Goal: Task Accomplishment & Management: Manage account settings

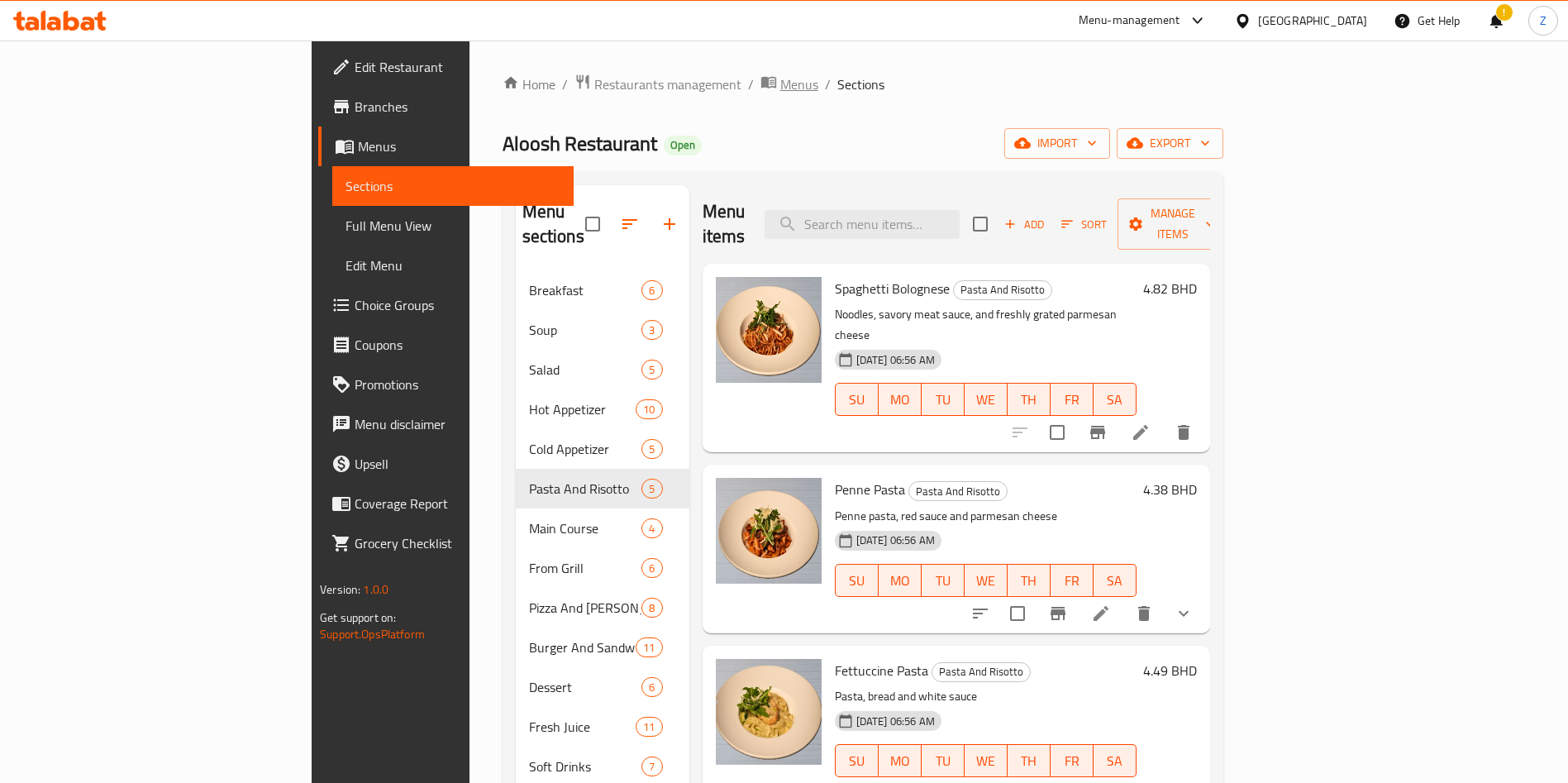
click at [780, 75] on span "Menus" at bounding box center [799, 84] width 38 height 20
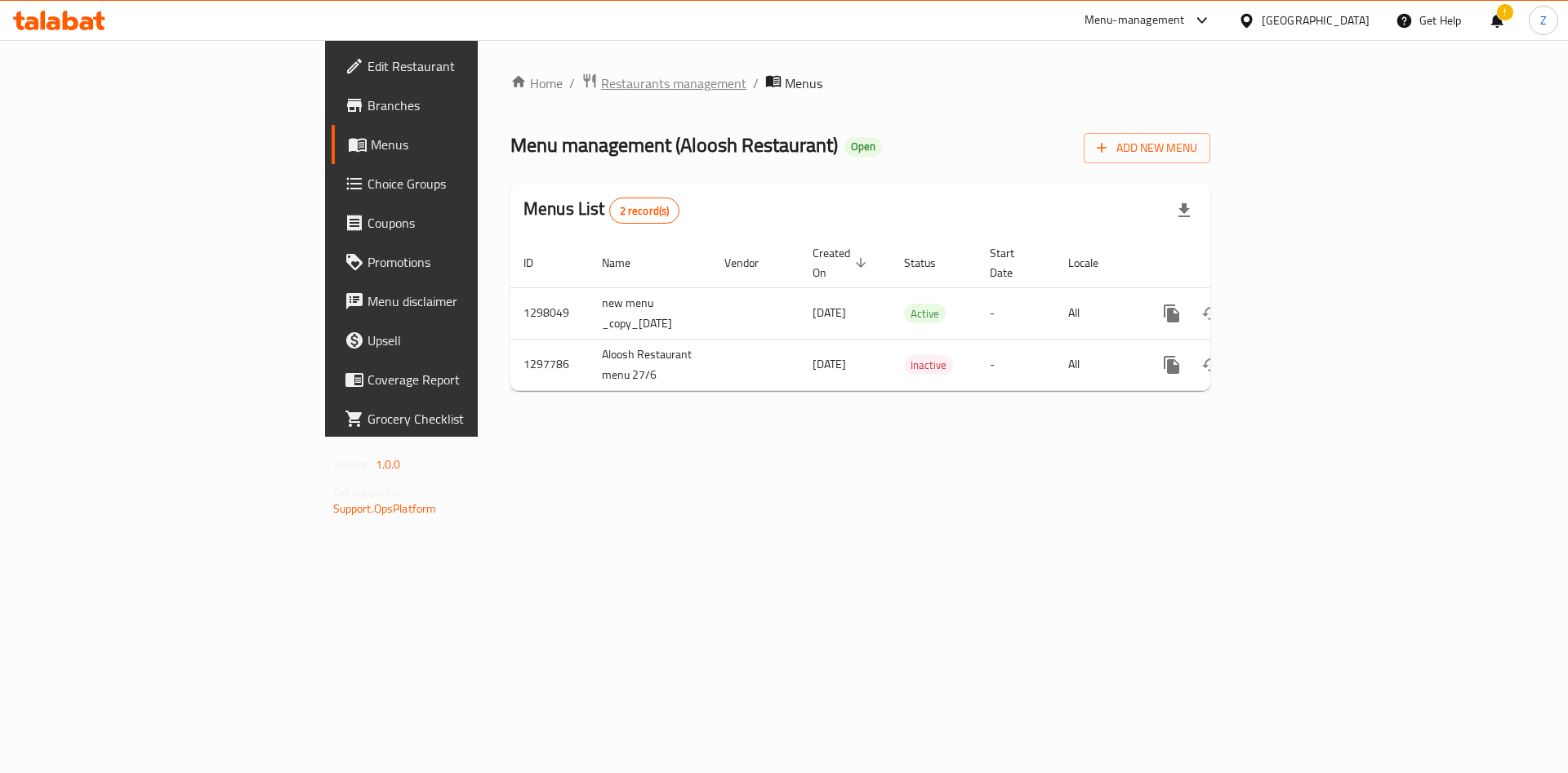
click at [601, 82] on span "Restaurants management" at bounding box center [673, 83] width 146 height 20
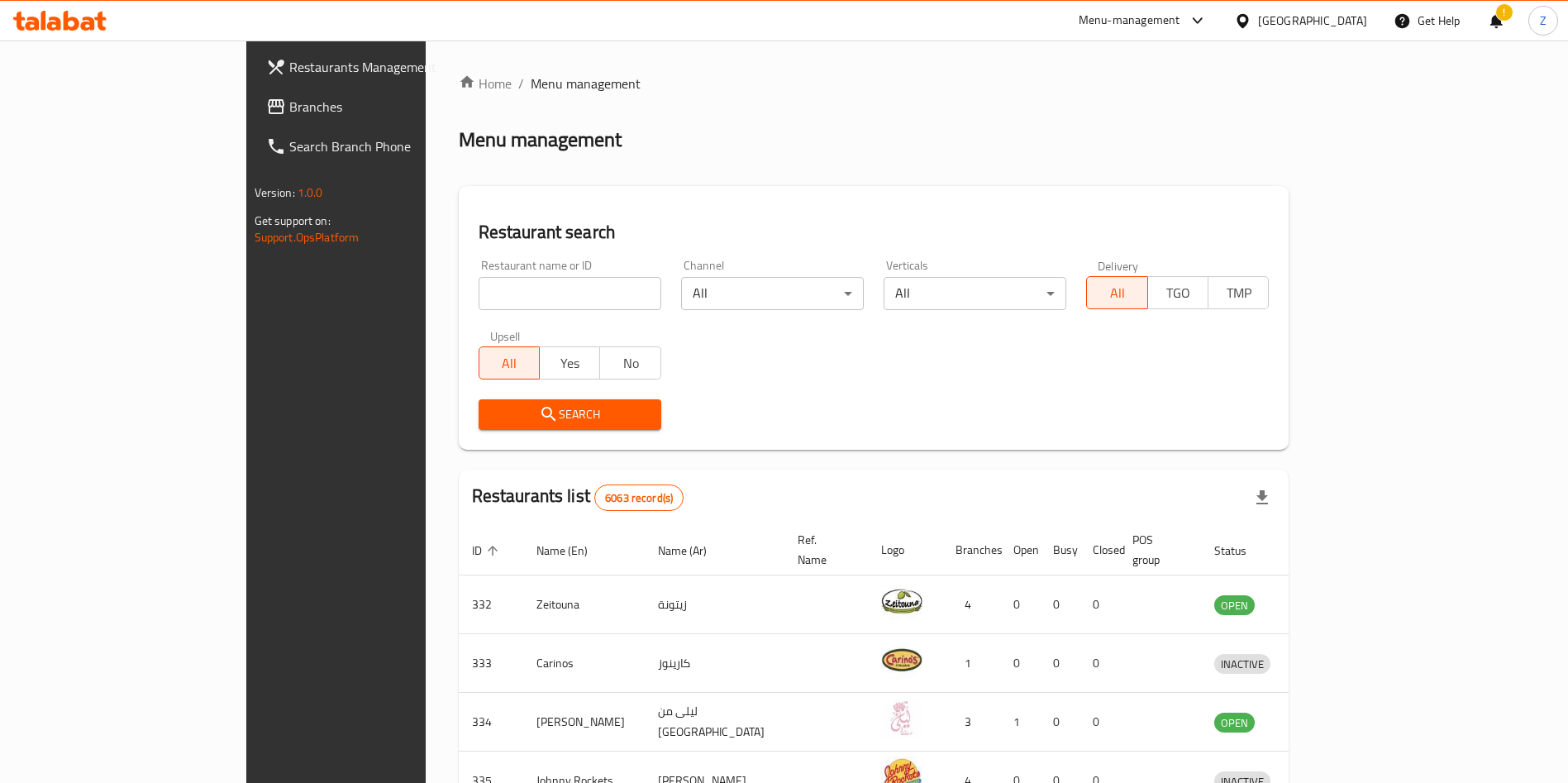
click at [479, 283] on input "search" at bounding box center [570, 294] width 183 height 33
paste input "[PERSON_NAME]"
type input "[PERSON_NAME]"
click button "Search" at bounding box center [570, 414] width 183 height 31
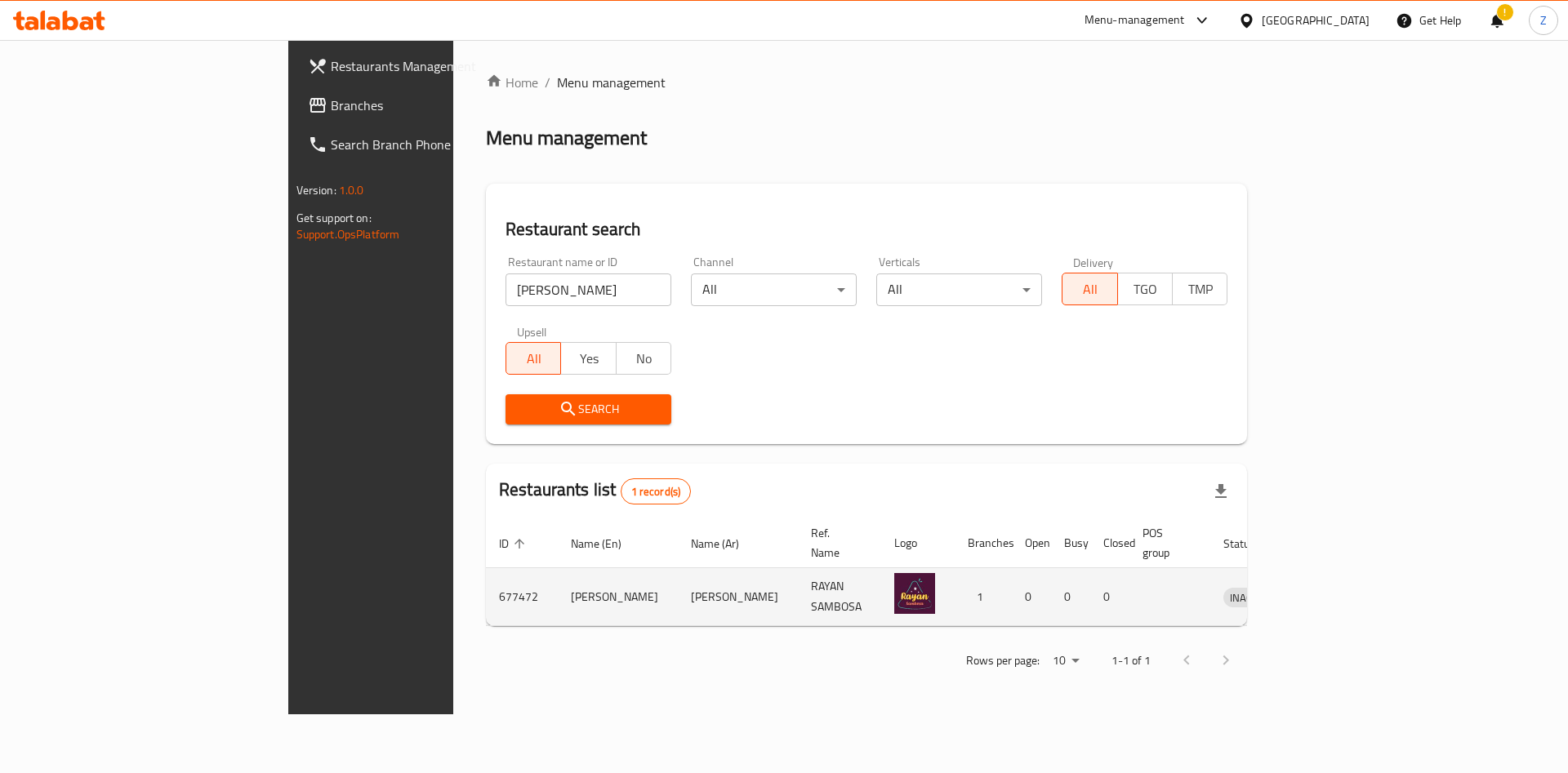
click at [1354, 581] on td "enhanced table" at bounding box center [1326, 597] width 56 height 58
click at [1330, 591] on icon "enhanced table" at bounding box center [1321, 598] width 18 height 14
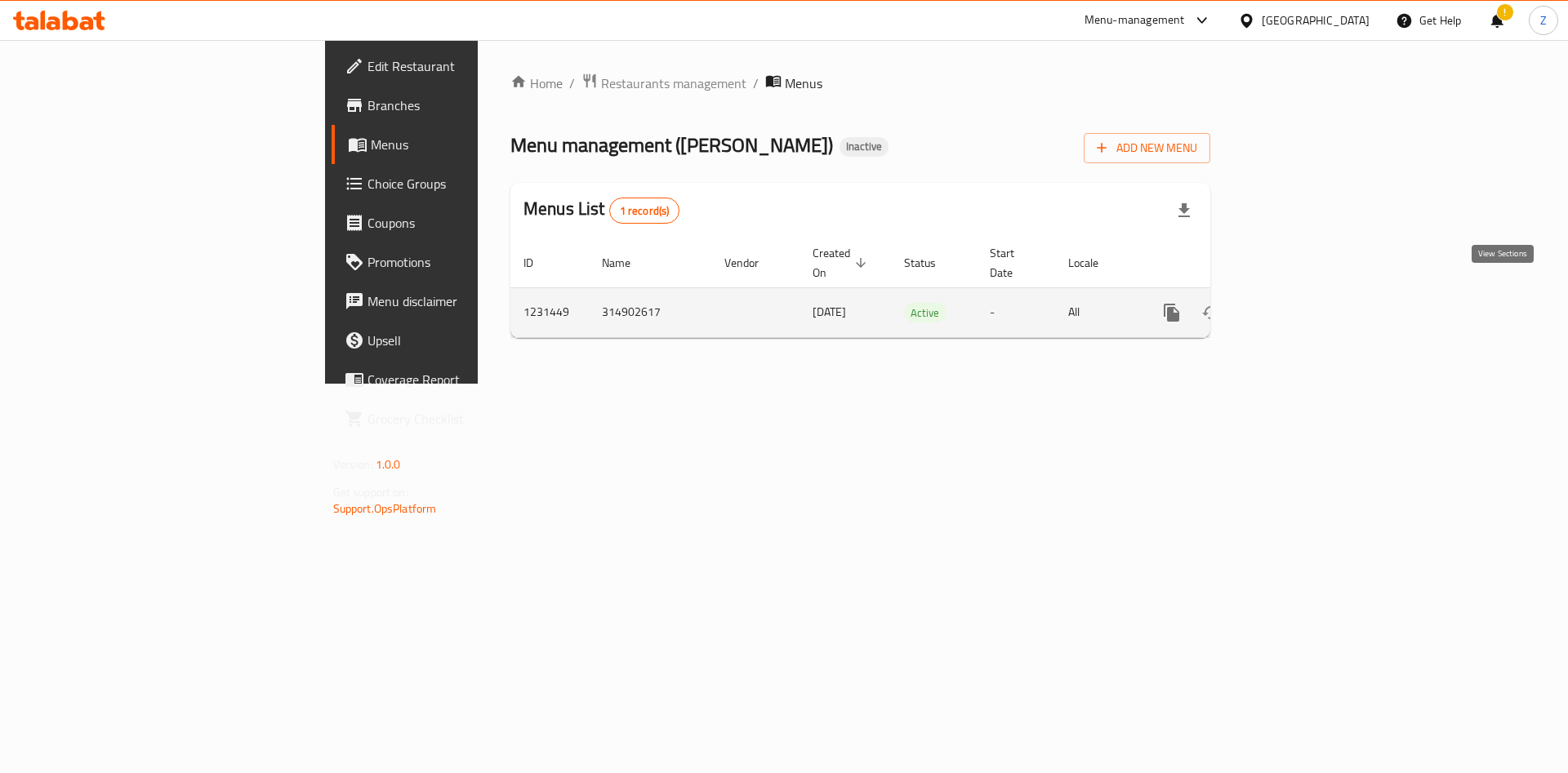
click at [1309, 293] on link "enhanced table" at bounding box center [1290, 312] width 40 height 40
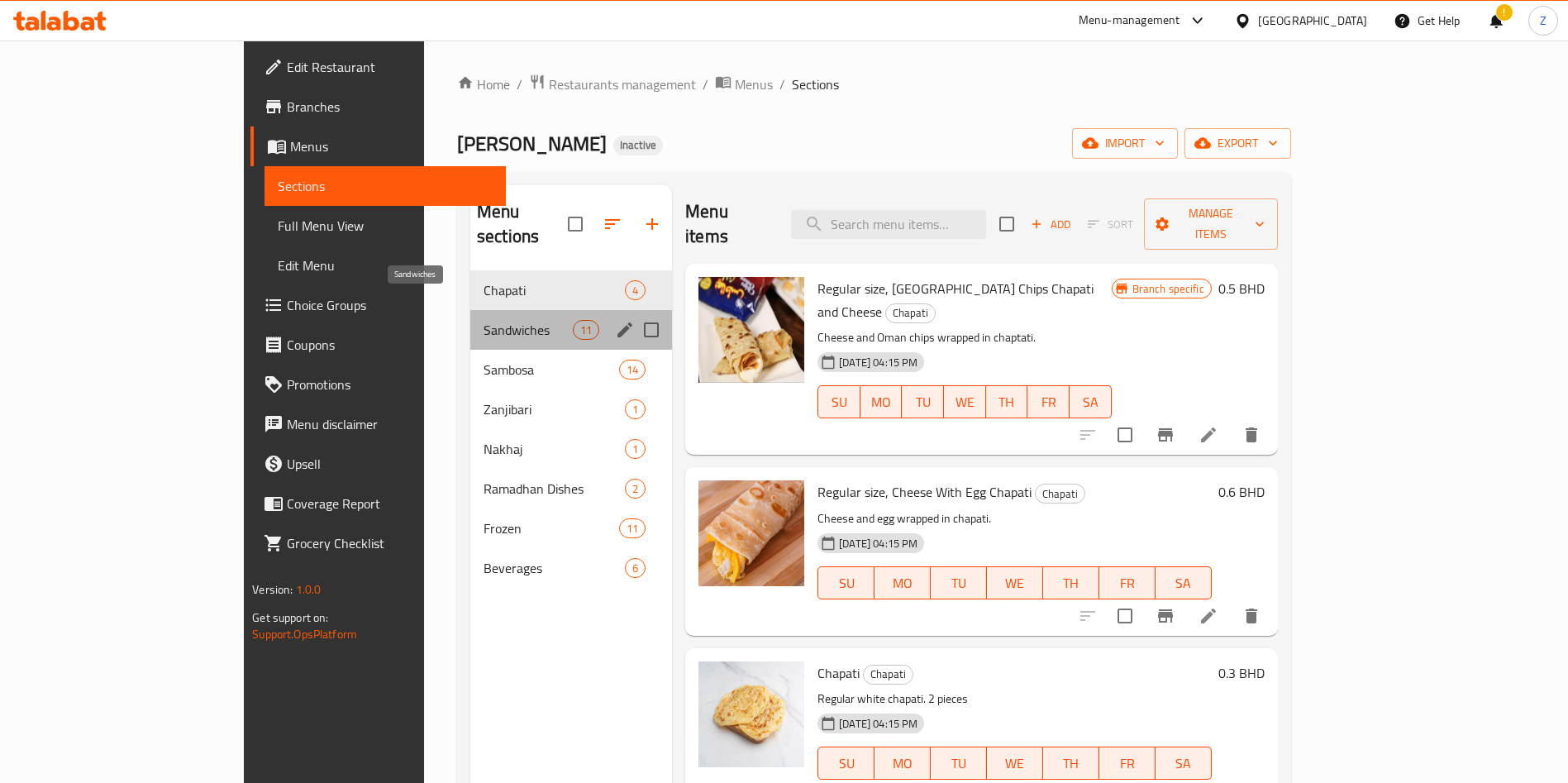
click at [484, 320] on span "Sandwiches" at bounding box center [528, 330] width 89 height 20
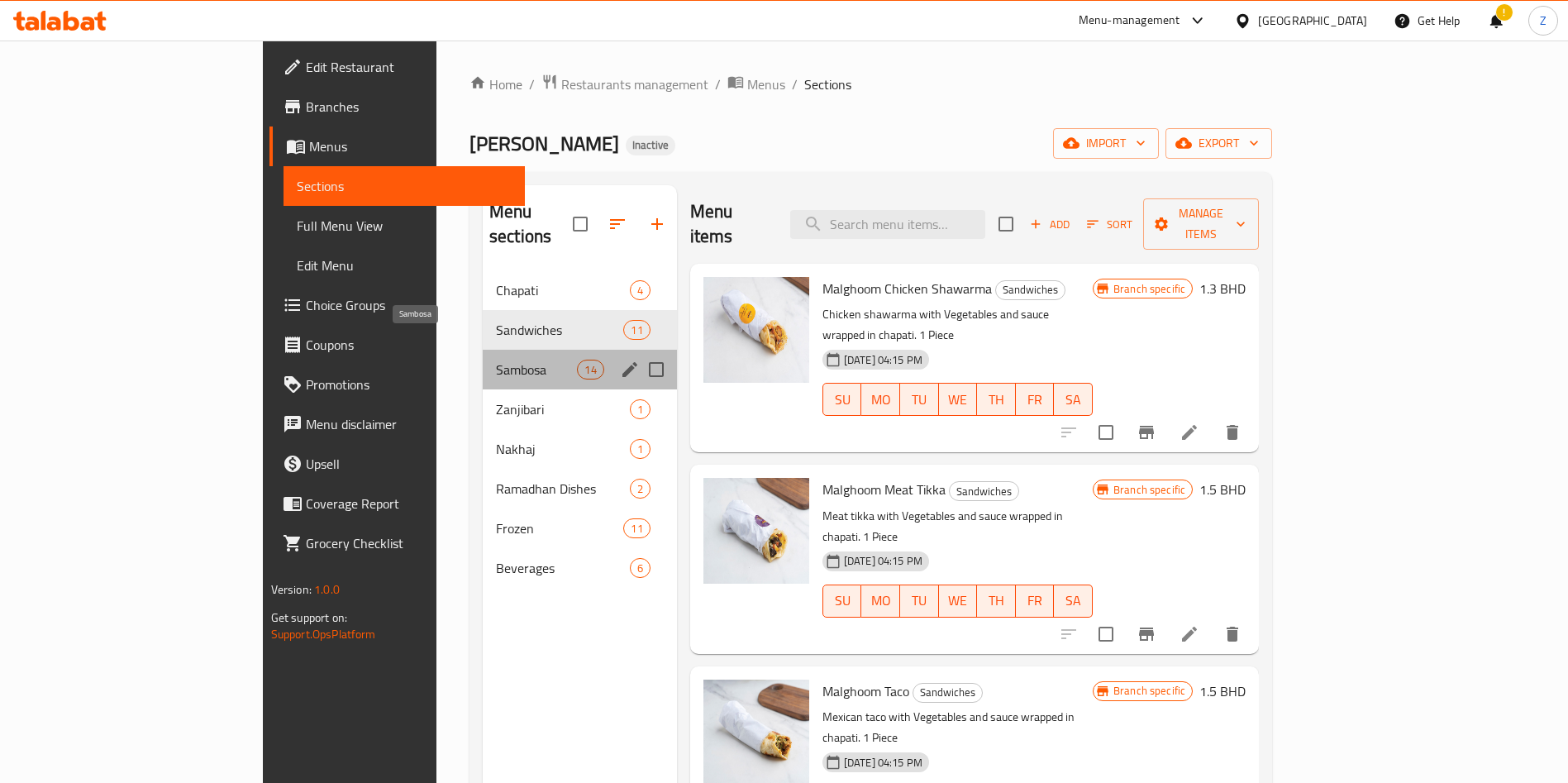
click at [496, 359] on span "Sambosa" at bounding box center [537, 369] width 82 height 20
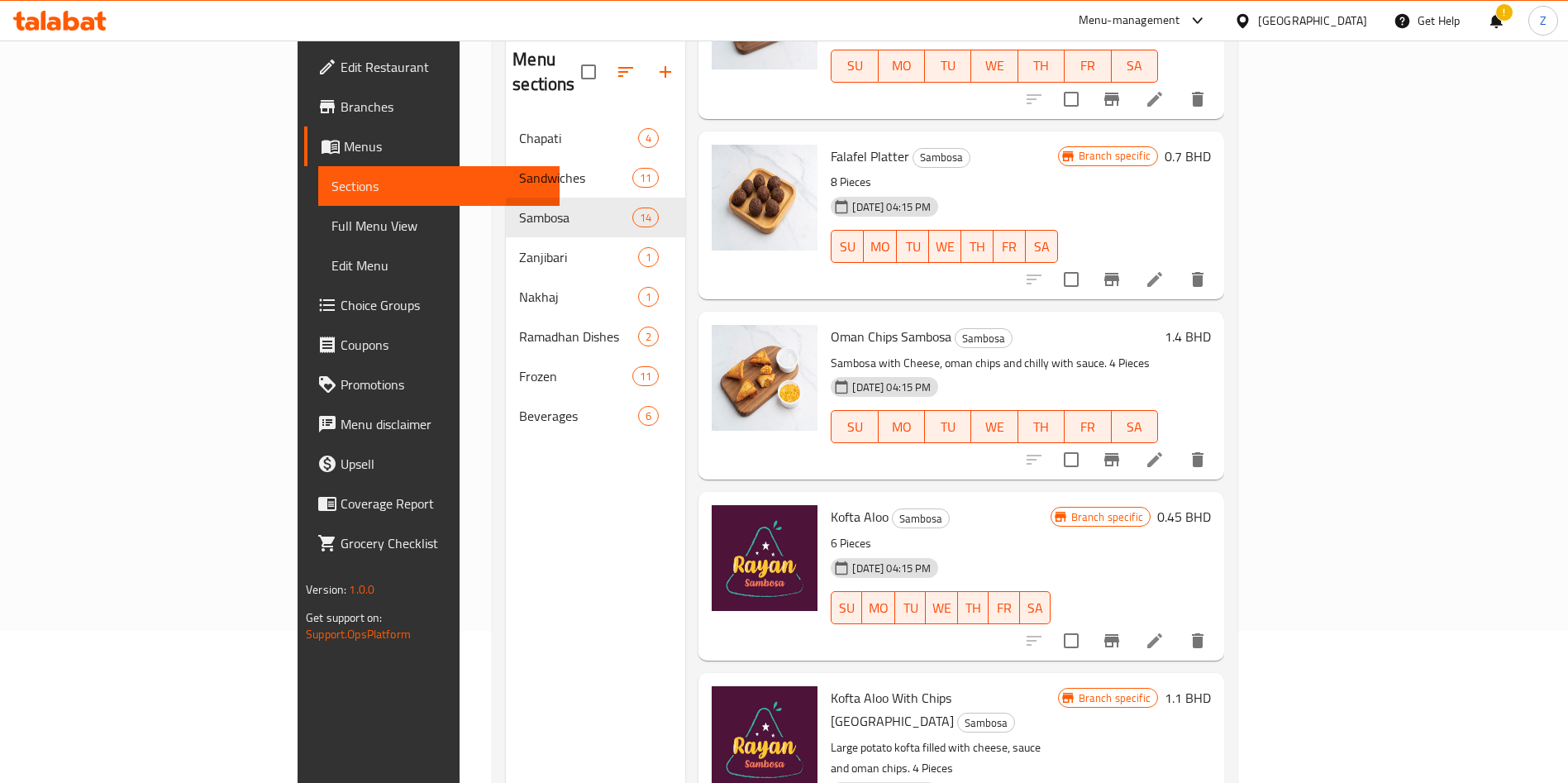
scroll to position [232, 0]
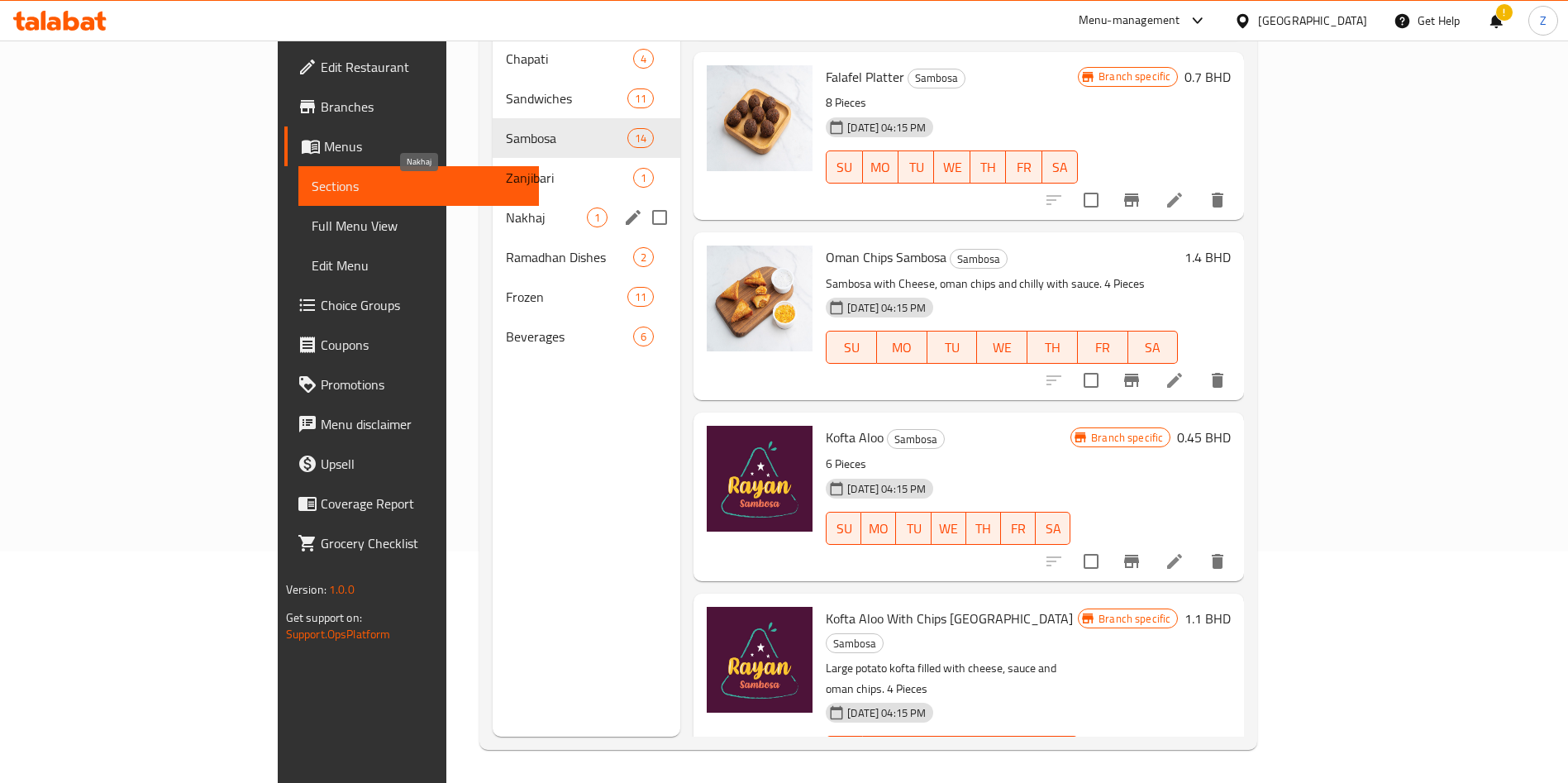
click at [506, 208] on span "Nakhaj" at bounding box center [546, 217] width 81 height 20
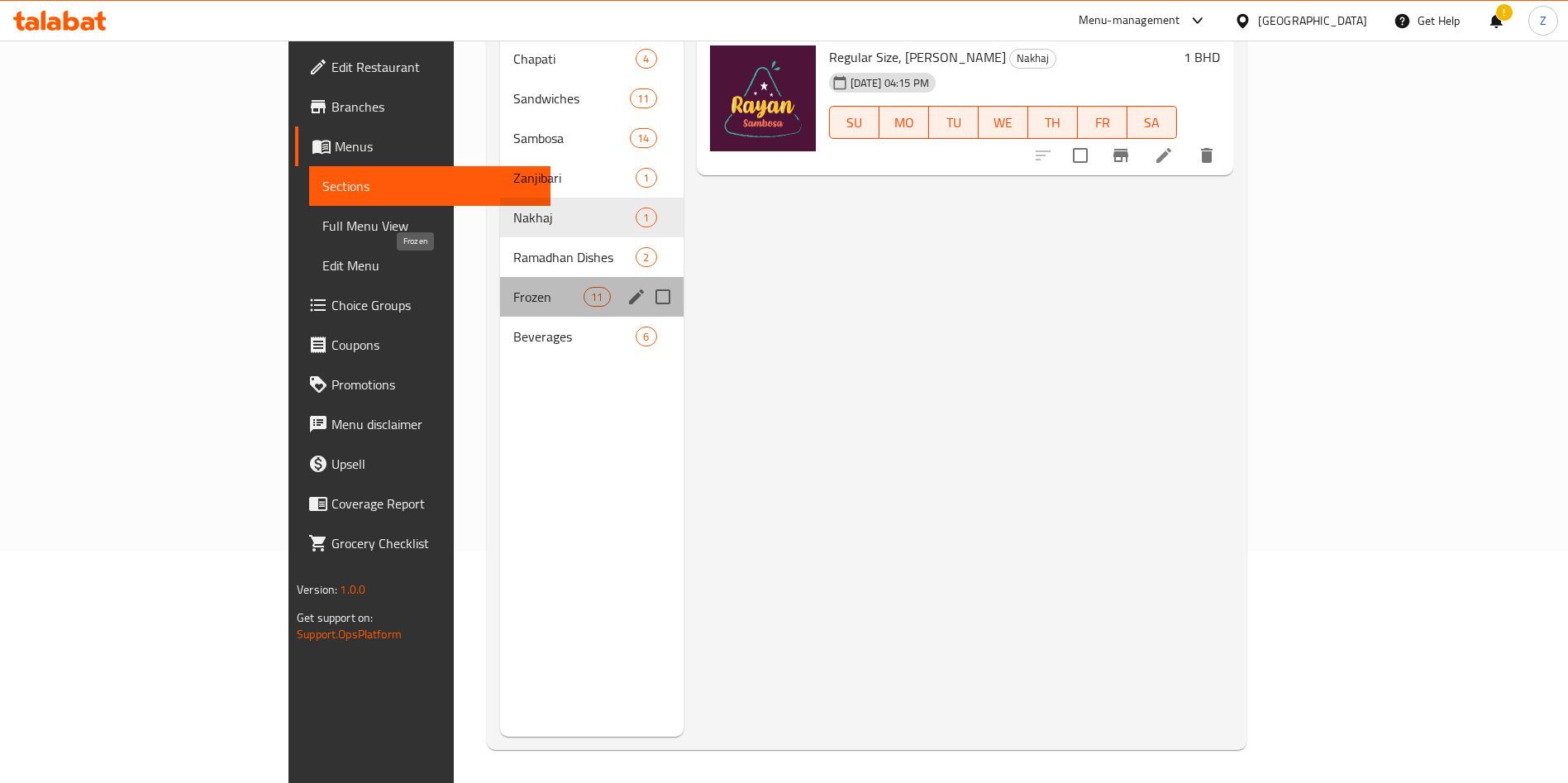
click at [513, 287] on span "Frozen" at bounding box center [548, 296] width 71 height 20
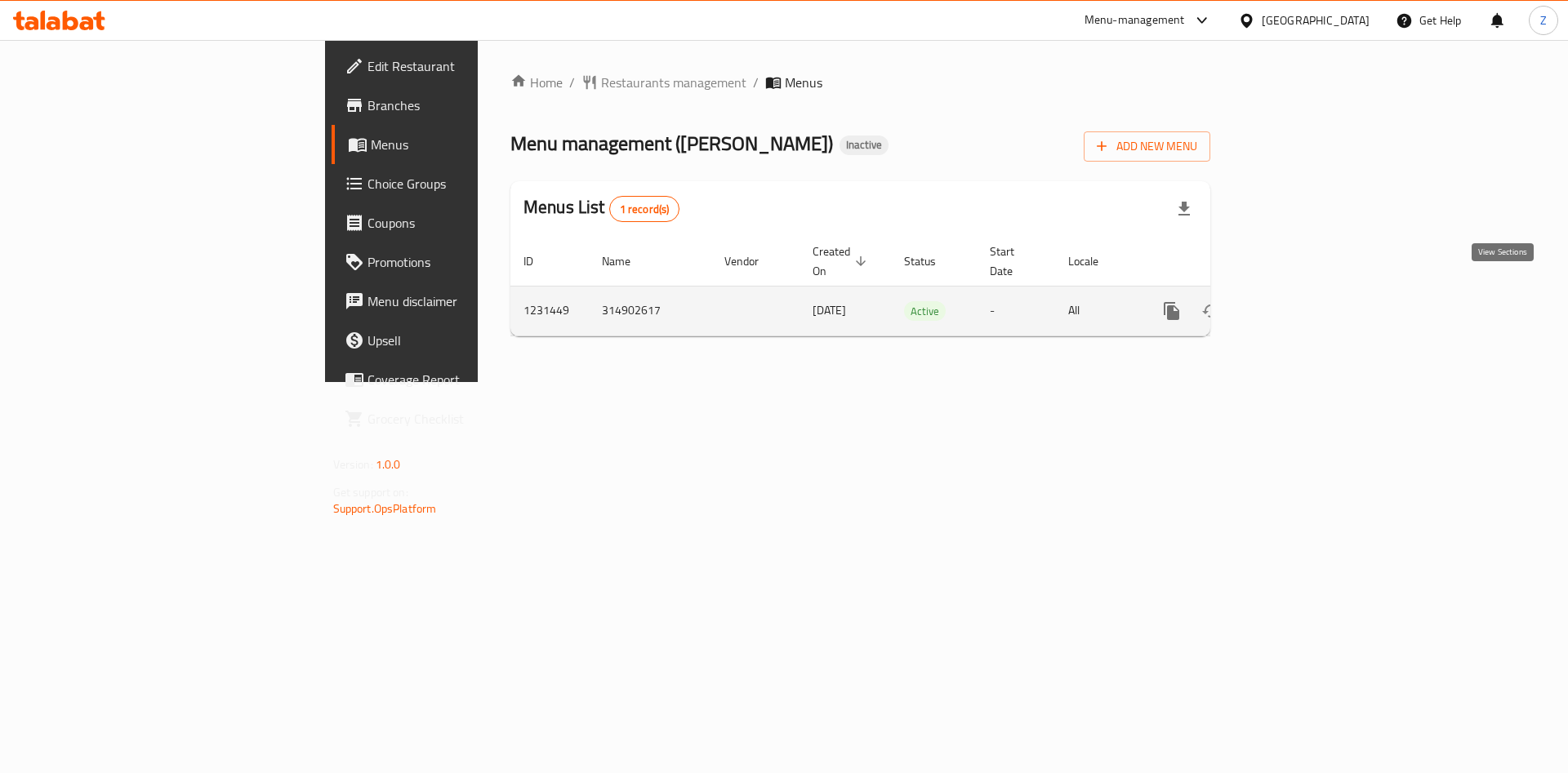
click at [1299, 301] on icon "enhanced table" at bounding box center [1289, 311] width 20 height 20
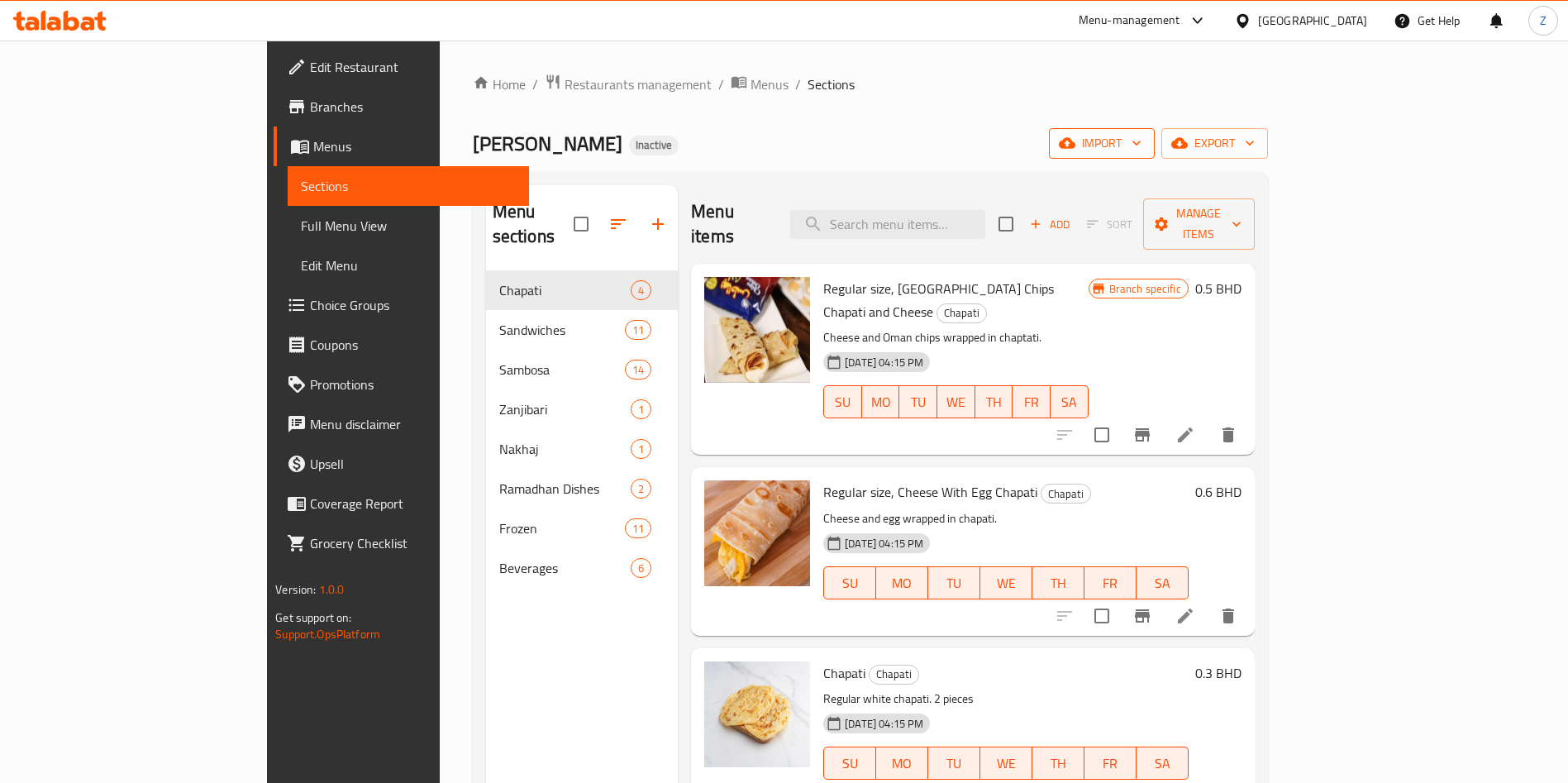
click at [1142, 146] on span "import" at bounding box center [1102, 144] width 79 height 21
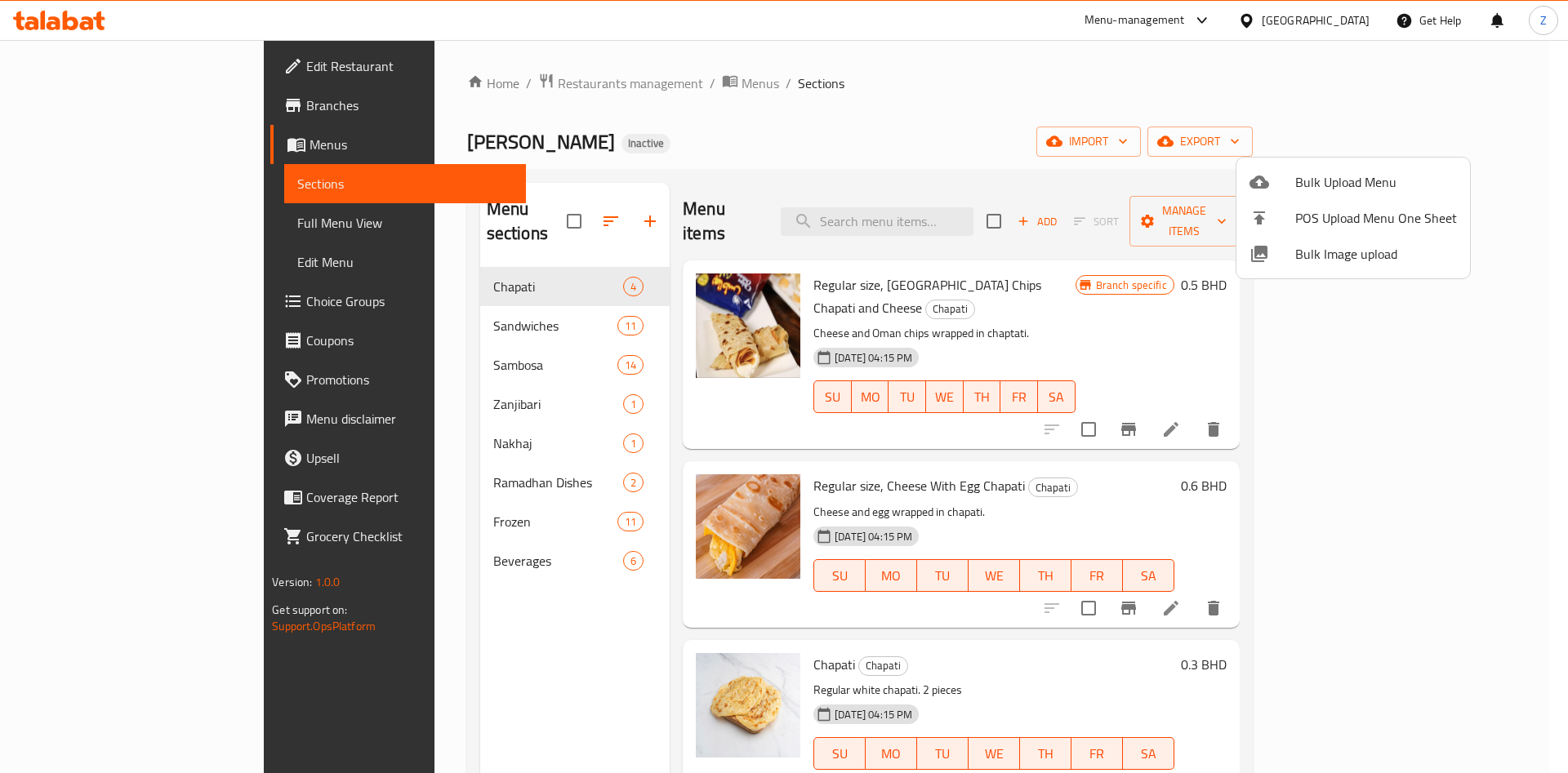
click at [1435, 107] on div at bounding box center [784, 386] width 1568 height 773
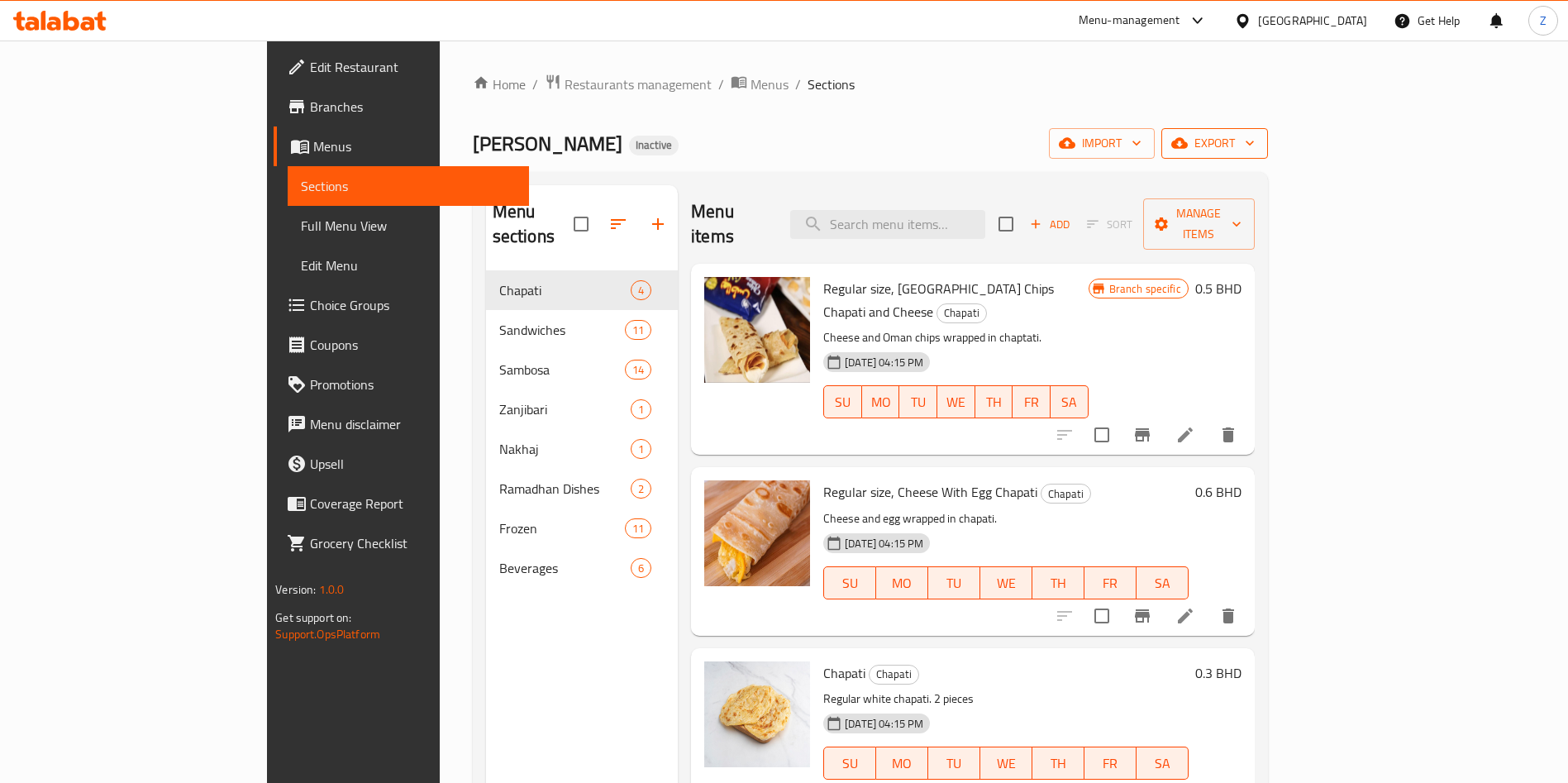
click at [1254, 143] on span "export" at bounding box center [1214, 144] width 80 height 21
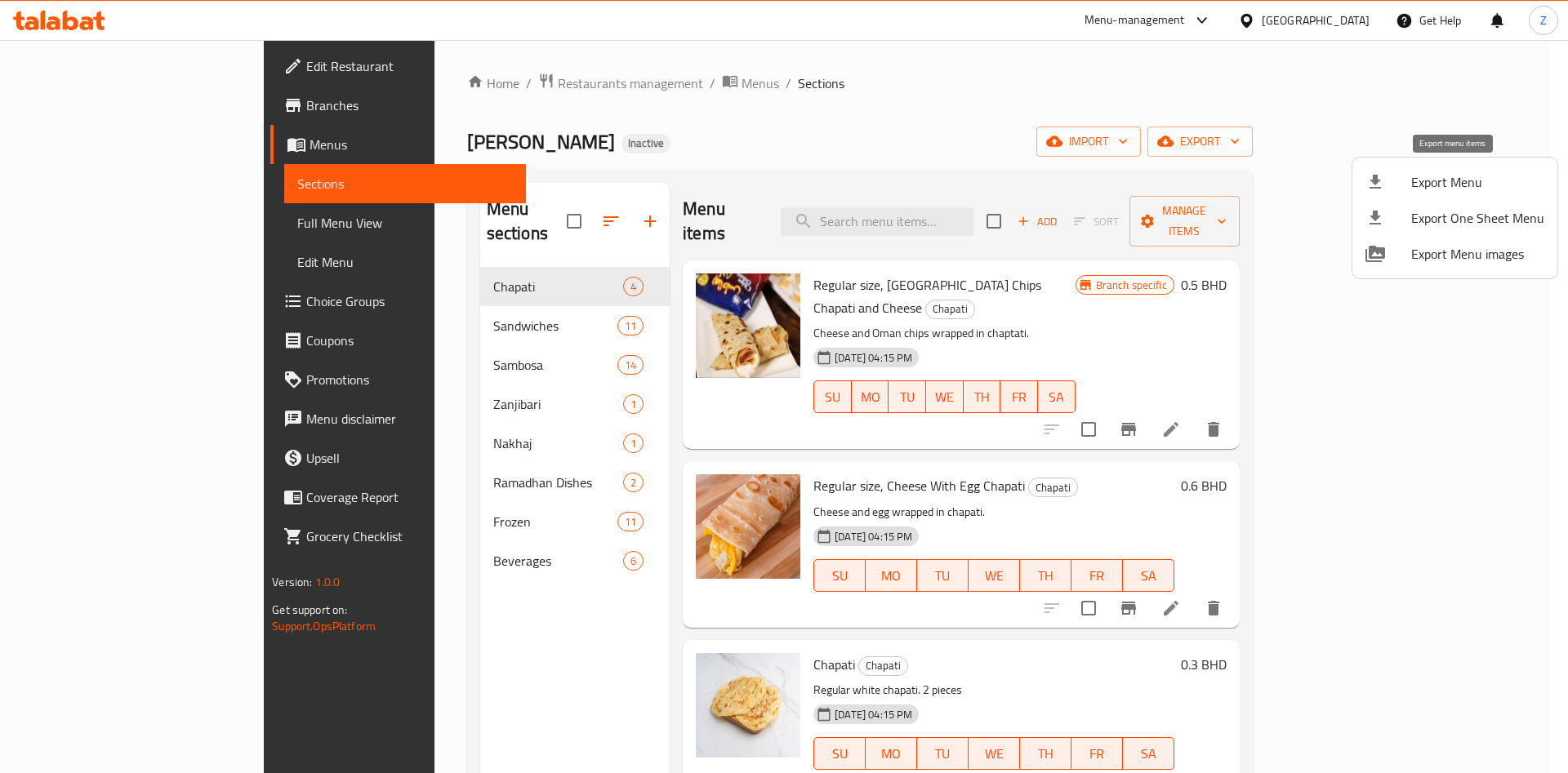
click at [1460, 182] on span "Export Menu" at bounding box center [1478, 182] width 133 height 20
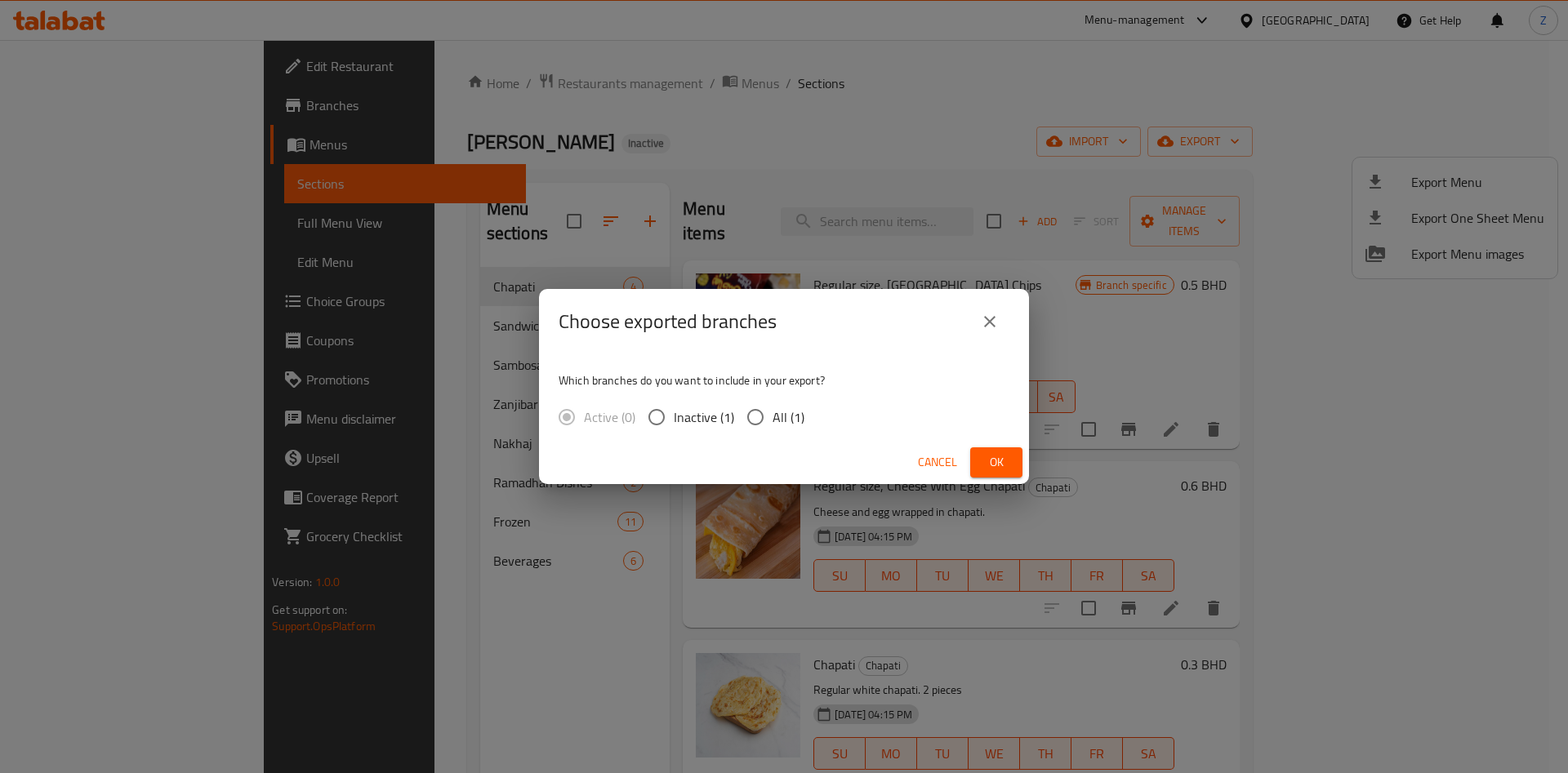
click at [1017, 452] on button "Ok" at bounding box center [996, 462] width 53 height 30
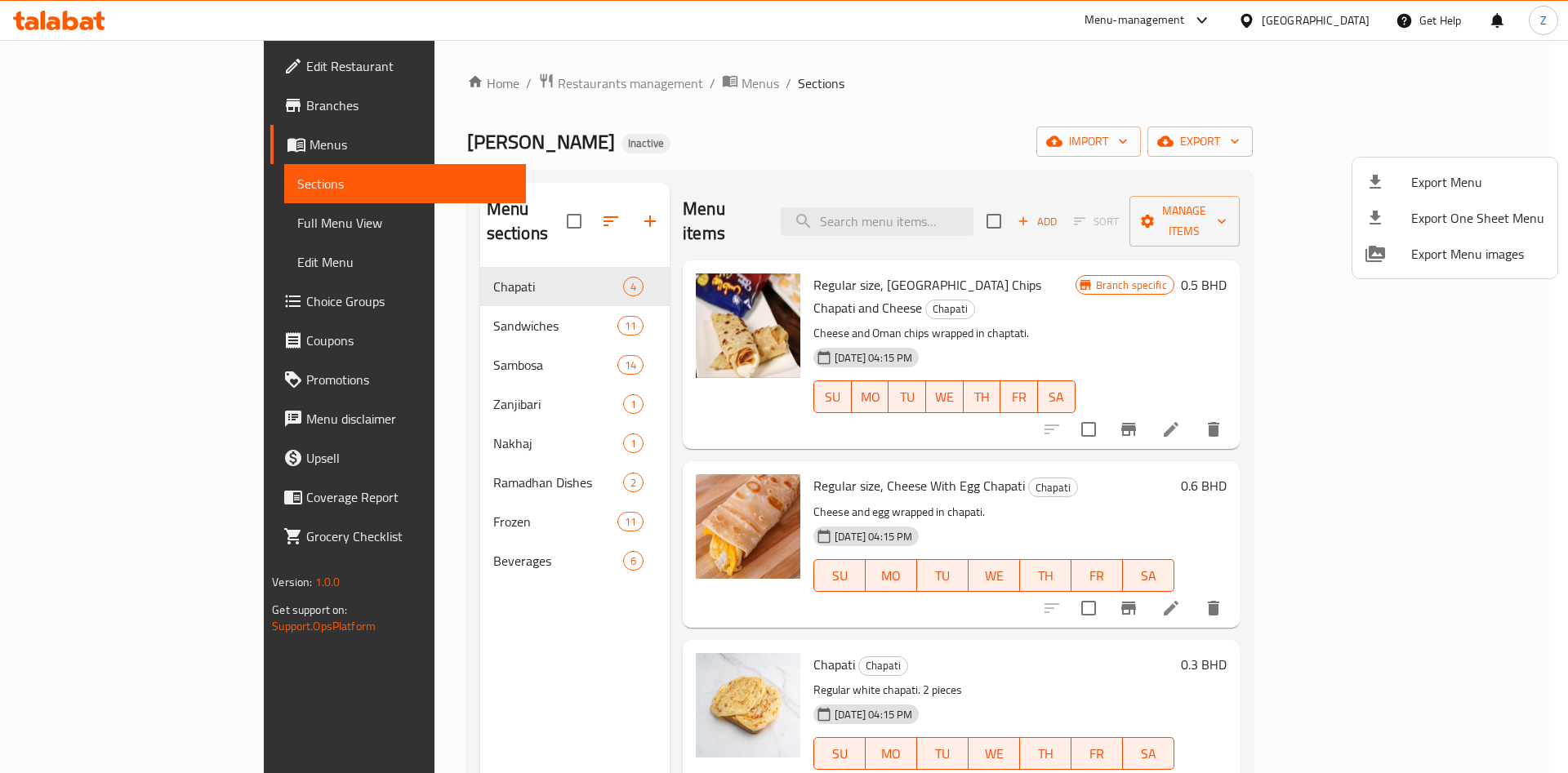
click at [1562, 102] on div at bounding box center [784, 386] width 1568 height 773
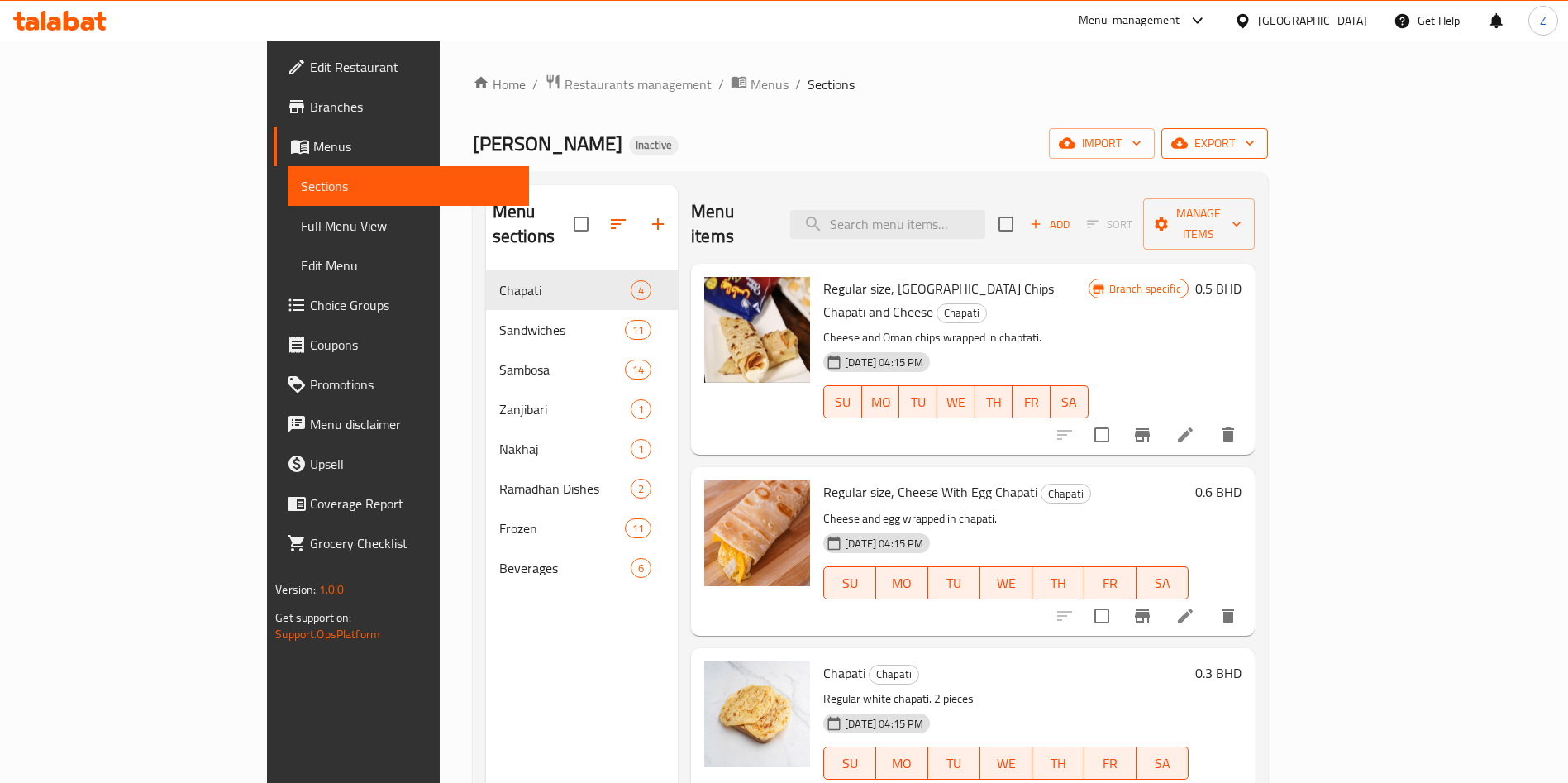
click at [1268, 136] on button "export" at bounding box center [1214, 143] width 106 height 31
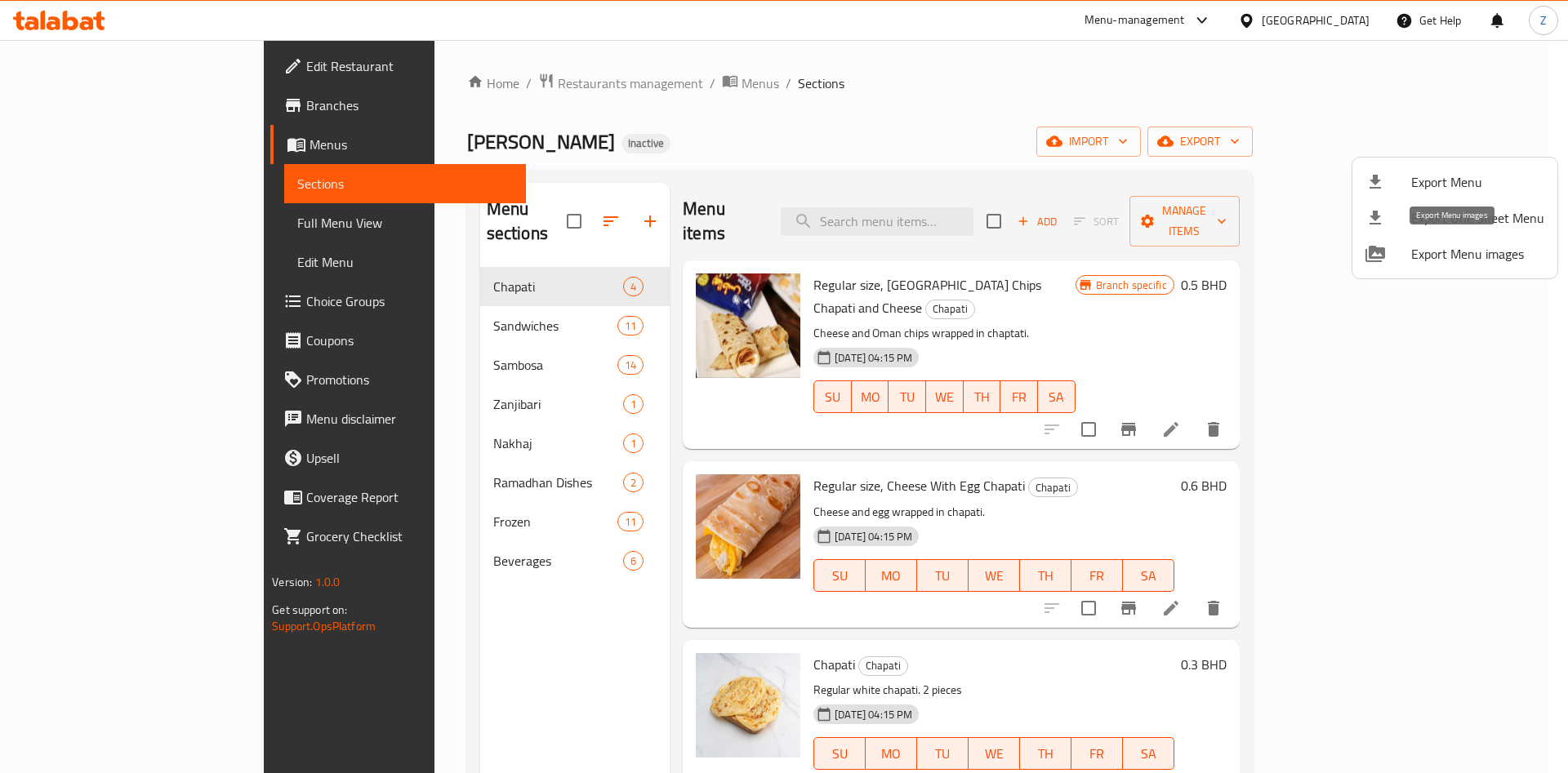
click at [1471, 248] on span "Export Menu images" at bounding box center [1478, 254] width 133 height 20
click at [1183, 93] on div at bounding box center [784, 386] width 1568 height 773
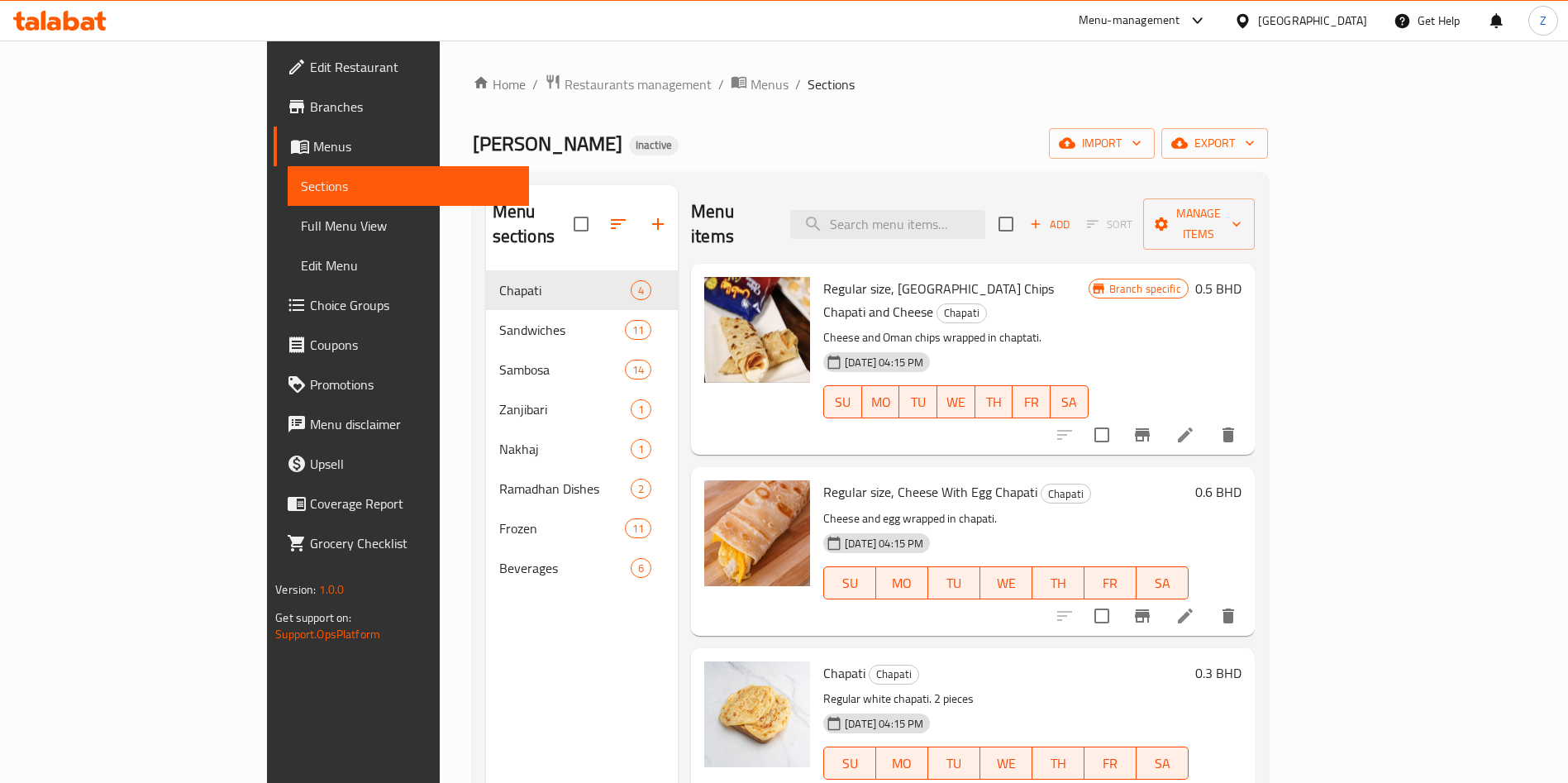
click at [999, 124] on div "Home / Restaurants management / Menus / Sections Rayan Sambosa Inactive import …" at bounding box center [870, 527] width 795 height 908
